Goal: Information Seeking & Learning: Get advice/opinions

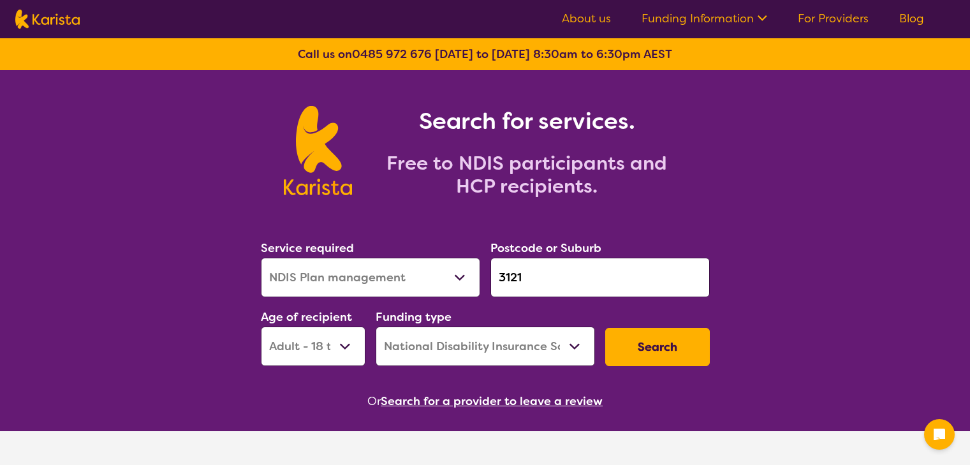
select select "NDIS Plan management"
select select "AD"
select select "NDIS"
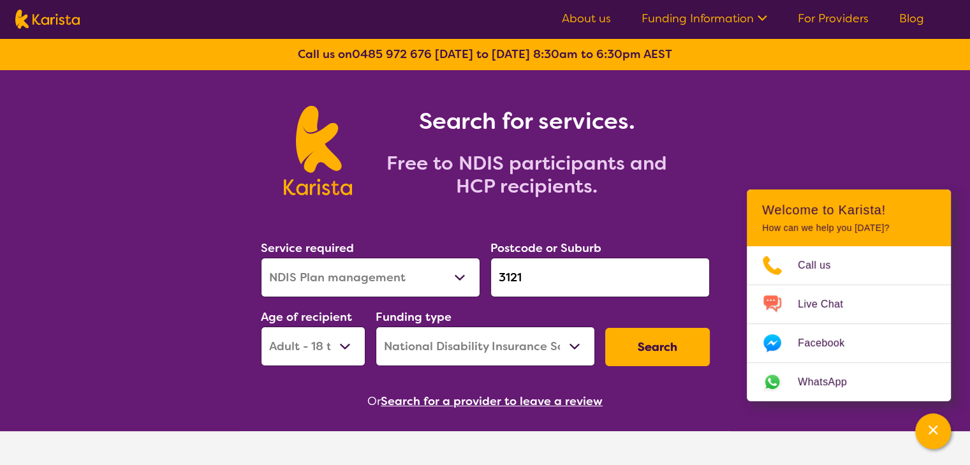
click at [423, 279] on select "Allied Health Assistant Assessment (ADHD or Autism) Behaviour support Counselli…" at bounding box center [370, 278] width 219 height 40
select select "NDIS Support Coordination"
click at [261, 258] on select "Allied Health Assistant Assessment (ADHD or Autism) Behaviour support Counselli…" at bounding box center [370, 278] width 219 height 40
click at [657, 349] on button "Search" at bounding box center [657, 347] width 105 height 38
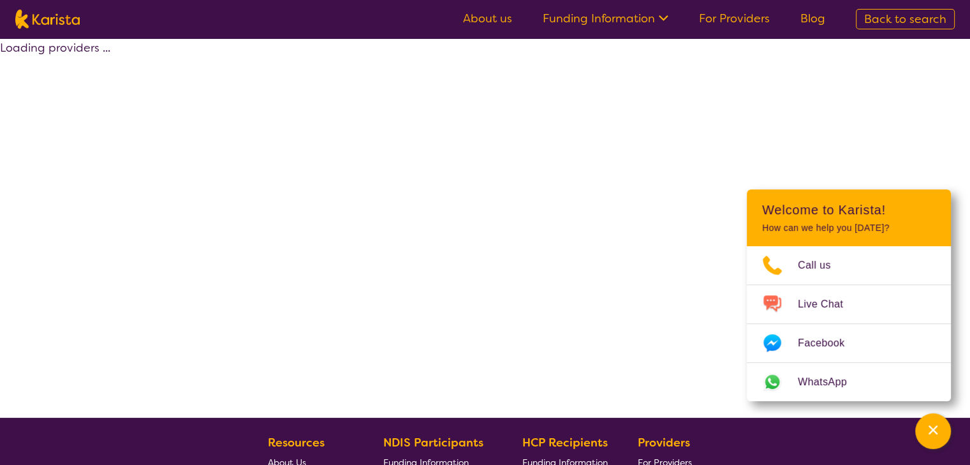
select select "by_score"
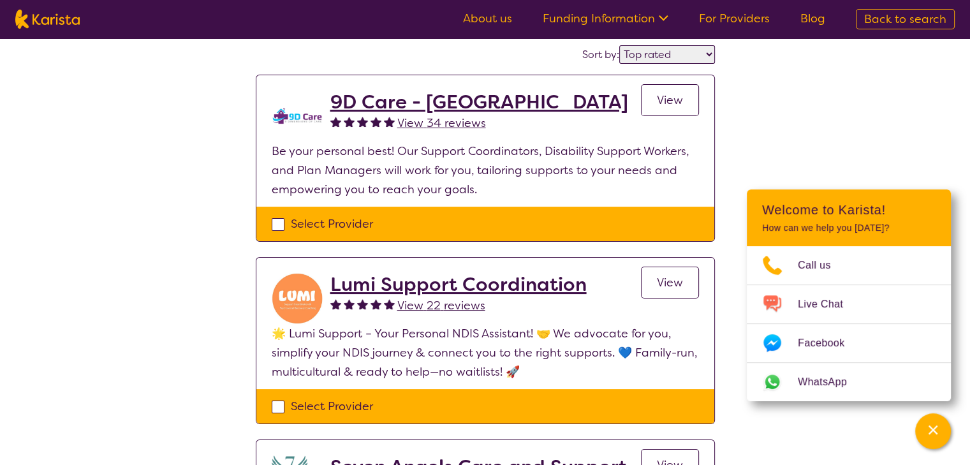
scroll to position [102, 0]
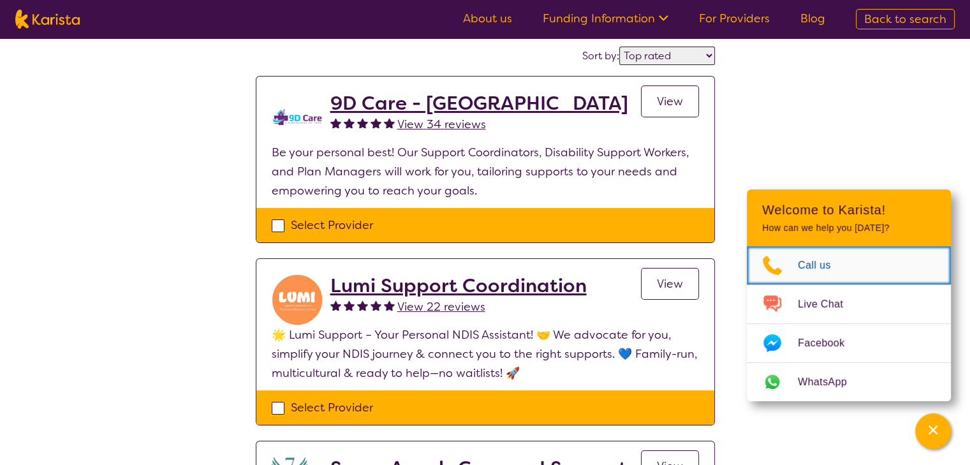
click at [826, 270] on span "Call us" at bounding box center [822, 265] width 48 height 19
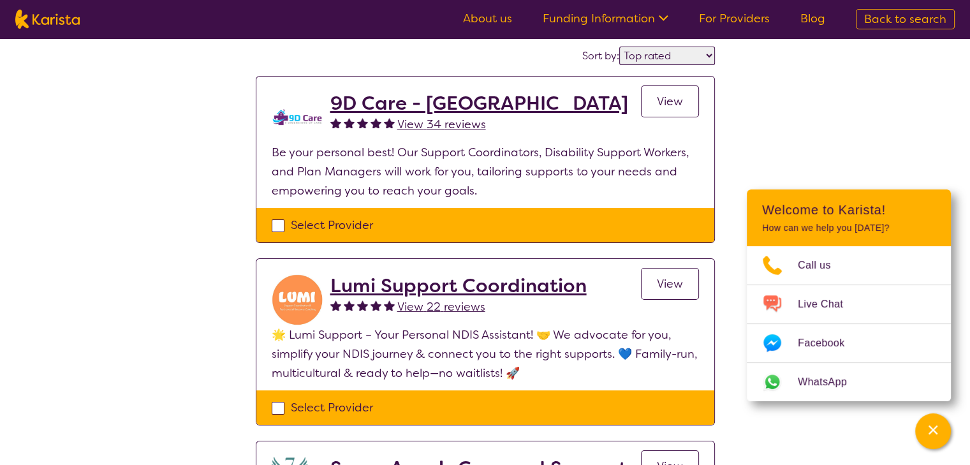
click at [476, 17] on link "About us" at bounding box center [487, 18] width 49 height 15
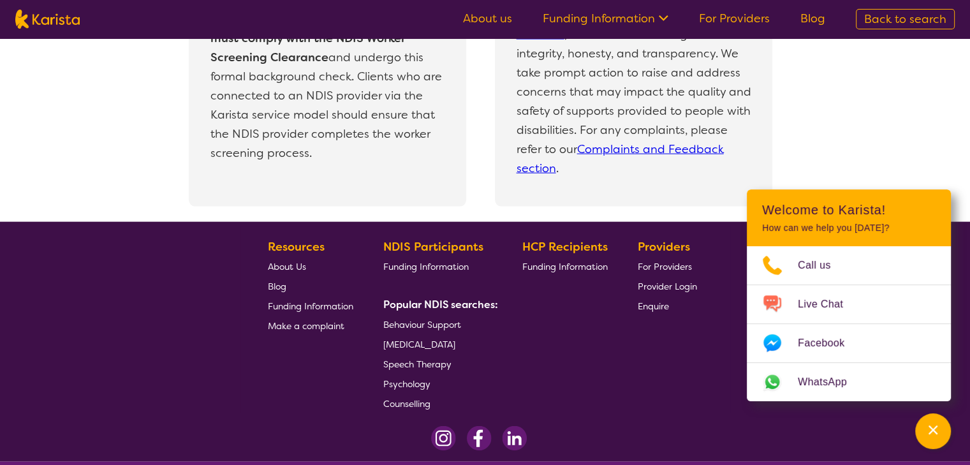
scroll to position [2772, 0]
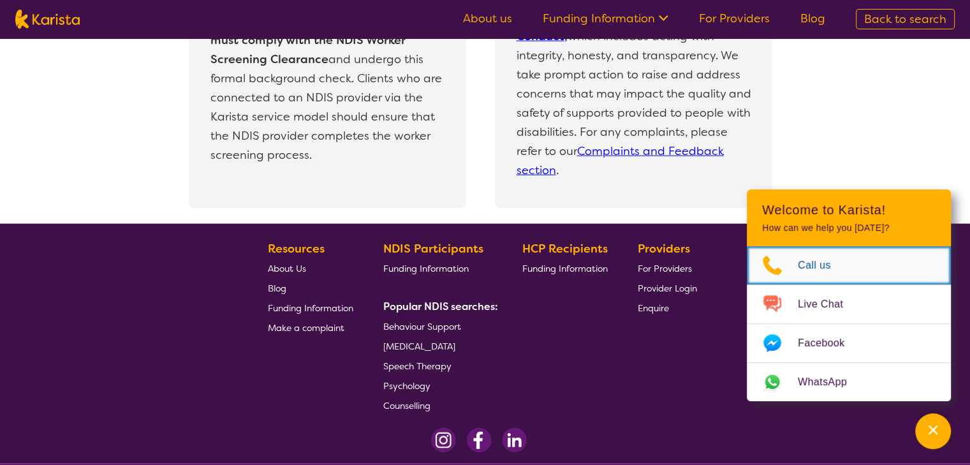
click at [806, 265] on span "Call us" at bounding box center [822, 265] width 48 height 19
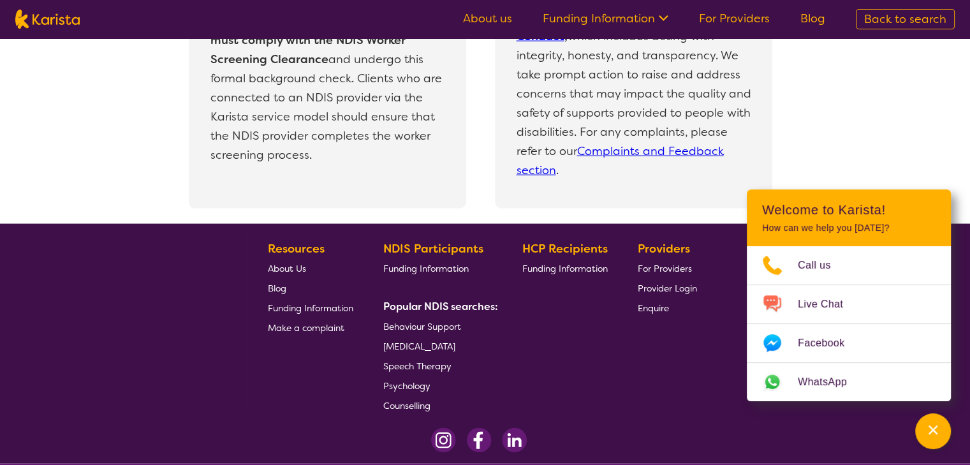
click at [903, 89] on div "All NDIS providers subscribed to Karista must comply with the NDIS Worker Scree…" at bounding box center [494, 67] width 951 height 314
click at [923, 150] on div "All NDIS providers subscribed to Karista must comply with the NDIS Worker Scree…" at bounding box center [494, 67] width 951 height 314
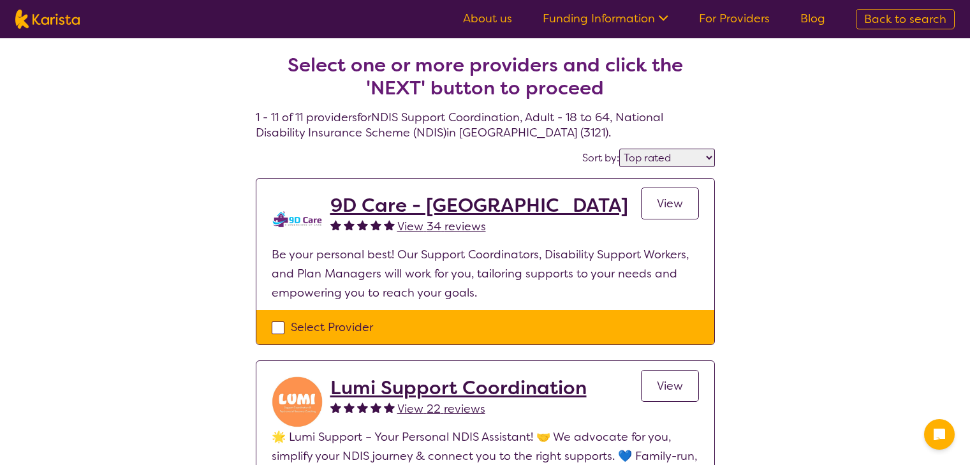
select select "by_score"
